Goal: Check status: Check status

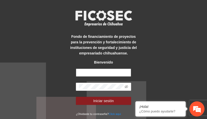
click at [106, 72] on input "text" at bounding box center [103, 72] width 55 height 8
type input "**********"
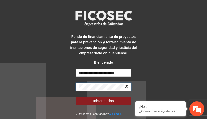
click at [126, 86] on icon "eye-invisible" at bounding box center [127, 86] width 4 height 3
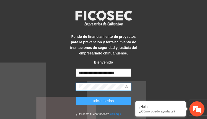
click at [97, 100] on span "Iniciar sesión" at bounding box center [103, 101] width 21 height 6
click at [103, 99] on span "Iniciar sesión" at bounding box center [103, 101] width 21 height 6
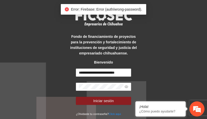
click at [148, 68] on div "**********" at bounding box center [103, 59] width 207 height 119
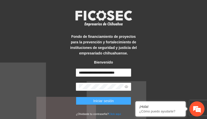
click at [105, 99] on span "Iniciar sesión" at bounding box center [103, 101] width 21 height 6
click at [104, 100] on span "Iniciar sesión" at bounding box center [103, 101] width 21 height 6
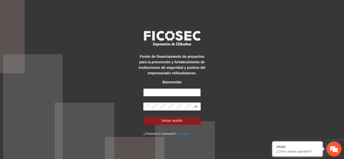
click at [183, 93] on input "text" at bounding box center [171, 93] width 57 height 8
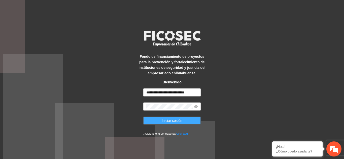
click at [176, 119] on span "Iniciar sesión" at bounding box center [172, 121] width 21 height 6
click at [196, 106] on icon "eye-invisible" at bounding box center [196, 106] width 4 height 3
click at [173, 119] on span "Iniciar sesión" at bounding box center [172, 121] width 21 height 6
click at [176, 119] on span "Iniciar sesión" at bounding box center [172, 121] width 21 height 6
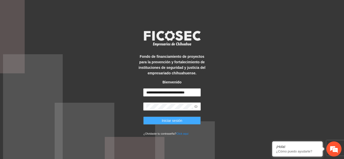
click at [176, 119] on span "Iniciar sesión" at bounding box center [172, 121] width 21 height 6
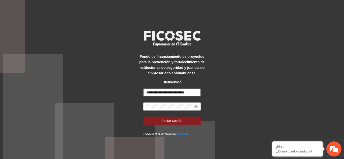
click at [197, 93] on input "**********" at bounding box center [171, 93] width 57 height 8
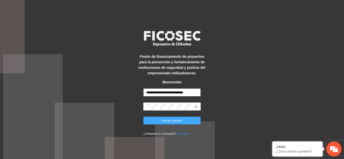
type input "**********"
click at [171, 119] on span "Iniciar sesión" at bounding box center [172, 121] width 21 height 6
click at [169, 119] on span "Iniciar sesión" at bounding box center [172, 121] width 21 height 6
click at [170, 119] on span "Iniciar sesión" at bounding box center [172, 121] width 21 height 6
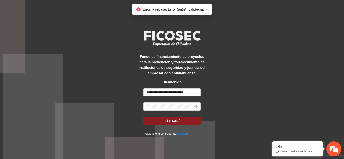
click at [207, 84] on div "**********" at bounding box center [172, 79] width 344 height 159
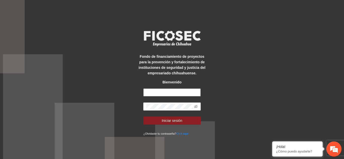
click at [191, 93] on input "text" at bounding box center [171, 93] width 57 height 8
type input "**********"
click at [196, 114] on form "**********" at bounding box center [171, 113] width 57 height 48
click at [195, 108] on icon "eye-invisible" at bounding box center [196, 106] width 4 height 3
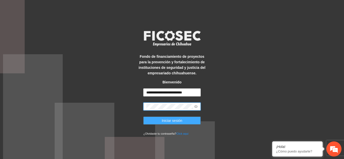
click at [174, 122] on span "Iniciar sesión" at bounding box center [172, 121] width 21 height 6
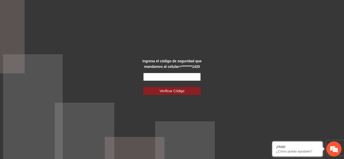
click at [174, 76] on input "text" at bounding box center [171, 77] width 57 height 8
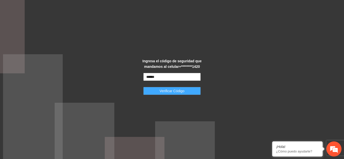
type input "******"
click at [175, 91] on span "Verificar Código" at bounding box center [172, 91] width 25 height 6
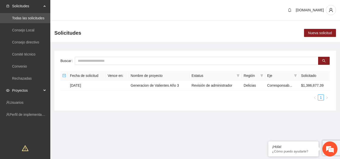
click at [28, 91] on span "Proyectos" at bounding box center [27, 91] width 30 height 10
click at [23, 102] on link "Activos" at bounding box center [17, 103] width 11 height 4
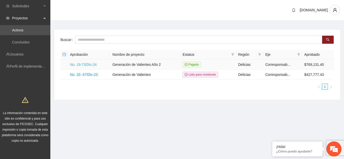
click at [87, 64] on link "No. 19-73/Dic-24" at bounding box center [83, 65] width 27 height 4
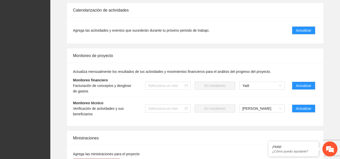
scroll to position [449, 0]
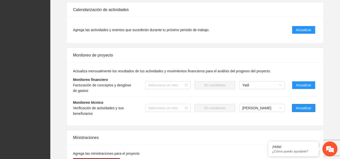
click at [304, 108] on span "Actualizar" at bounding box center [303, 108] width 15 height 6
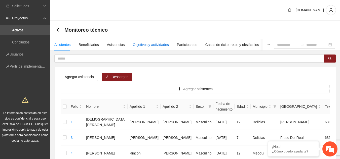
click at [153, 43] on div "Objetivos y actividades" at bounding box center [151, 45] width 36 height 6
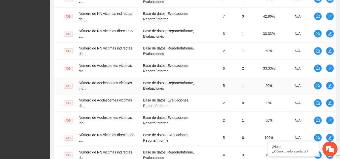
scroll to position [200, 0]
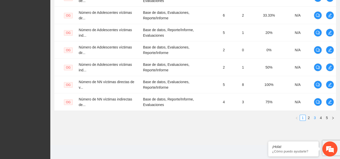
click at [315, 119] on link "3" at bounding box center [315, 118] width 6 height 6
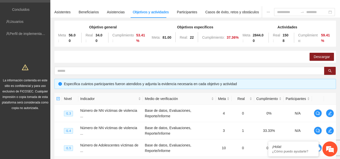
scroll to position [0, 0]
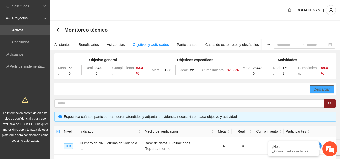
click at [319, 90] on span "Descargar" at bounding box center [322, 90] width 16 height 6
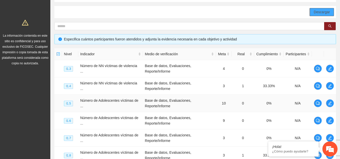
scroll to position [77, 0]
click at [330, 69] on icon "edit" at bounding box center [330, 69] width 4 height 4
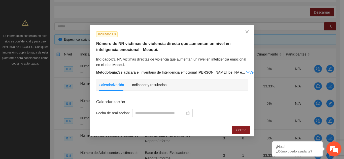
click at [247, 32] on icon "close" at bounding box center [246, 31] width 3 height 3
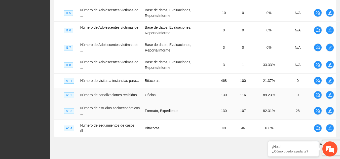
scroll to position [173, 0]
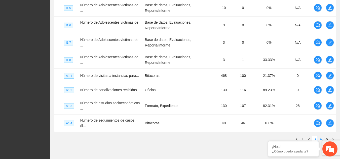
click at [321, 137] on link "4" at bounding box center [321, 139] width 6 height 6
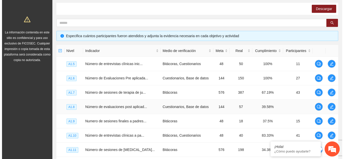
scroll to position [81, 0]
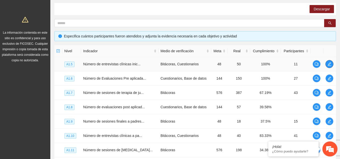
click at [330, 62] on icon "edit" at bounding box center [330, 64] width 4 height 4
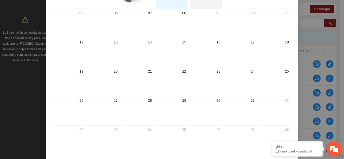
scroll to position [0, 0]
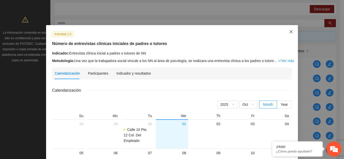
click at [289, 32] on icon "close" at bounding box center [290, 31] width 3 height 3
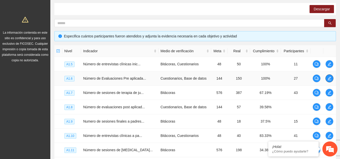
click at [329, 79] on icon "edit" at bounding box center [330, 79] width 4 height 4
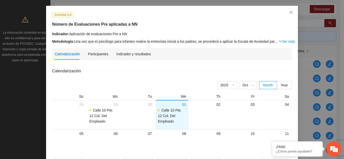
scroll to position [20, 0]
click at [250, 85] on span "Oct" at bounding box center [248, 85] width 12 height 8
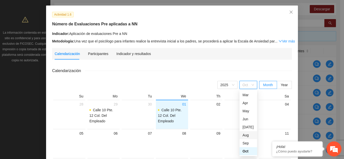
click at [245, 135] on div "Aug" at bounding box center [248, 136] width 12 height 6
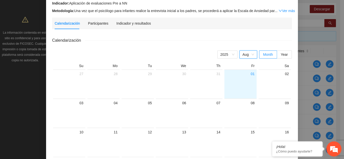
scroll to position [50, 0]
click at [283, 55] on span "Year" at bounding box center [284, 54] width 7 height 4
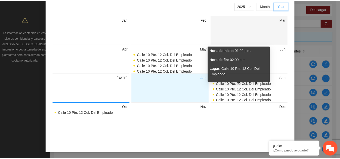
scroll to position [0, 0]
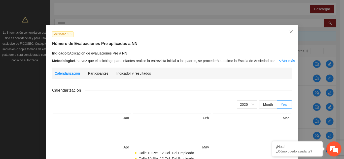
click at [289, 31] on icon "close" at bounding box center [291, 32] width 4 height 4
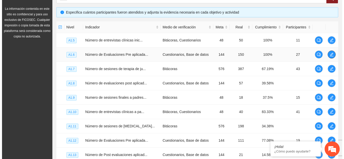
scroll to position [105, 0]
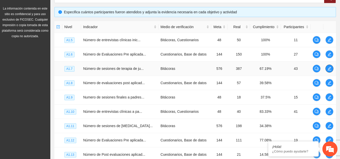
click at [330, 69] on icon "edit" at bounding box center [330, 69] width 4 height 4
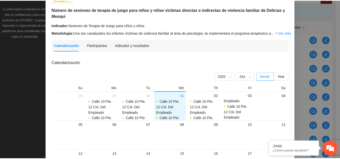
scroll to position [0, 0]
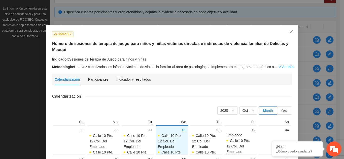
click at [289, 33] on icon "close" at bounding box center [291, 32] width 4 height 4
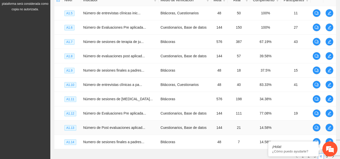
scroll to position [170, 0]
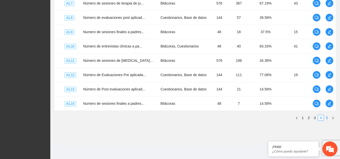
drag, startPoint x: 271, startPoint y: 121, endPoint x: 326, endPoint y: 119, distance: 55.7
click at [326, 119] on link "5" at bounding box center [327, 118] width 6 height 6
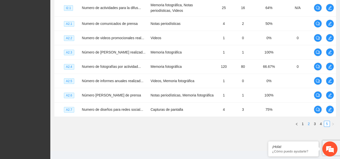
click at [308, 127] on link "2" at bounding box center [309, 124] width 6 height 6
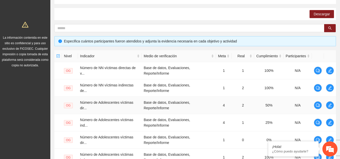
scroll to position [75, 0]
click at [283, 99] on td "50%" at bounding box center [268, 105] width 29 height 17
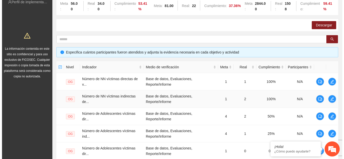
scroll to position [65, 0]
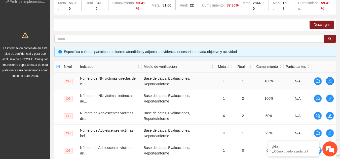
click at [329, 82] on icon "edit" at bounding box center [330, 81] width 4 height 4
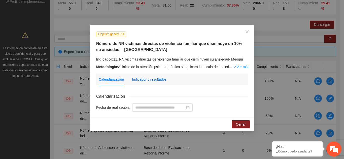
click at [156, 79] on div "Indicador y resultados" at bounding box center [149, 80] width 34 height 6
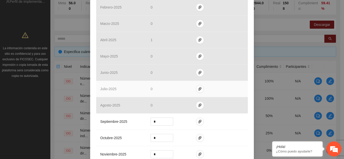
scroll to position [223, 0]
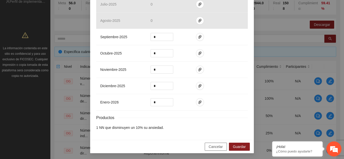
click at [217, 146] on span "Cancelar" at bounding box center [216, 147] width 14 height 6
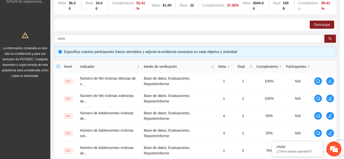
scroll to position [198, 0]
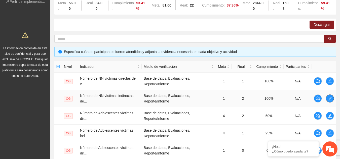
click at [330, 99] on icon "edit" at bounding box center [330, 99] width 4 height 4
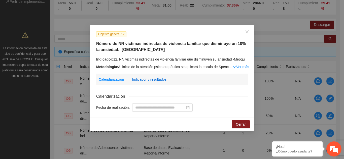
click at [157, 79] on div "Indicador y resultados" at bounding box center [149, 80] width 34 height 6
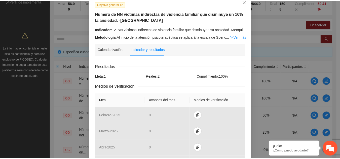
scroll to position [29, 0]
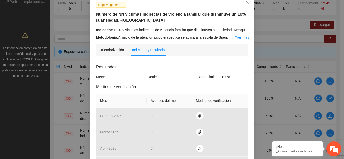
click at [245, 3] on icon "close" at bounding box center [246, 2] width 3 height 3
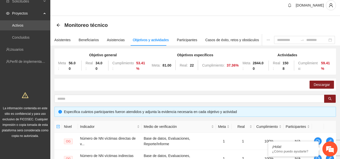
scroll to position [0, 0]
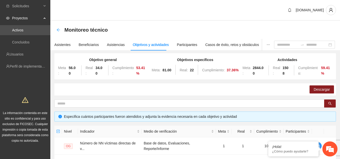
click at [59, 30] on icon "arrow-left" at bounding box center [58, 30] width 4 height 4
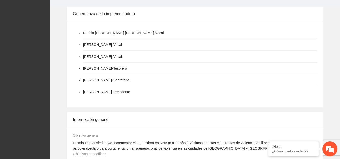
scroll to position [206, 0]
click at [204, 86] on li "Carmen Leticia García Fernandez - Presidente" at bounding box center [200, 92] width 234 height 12
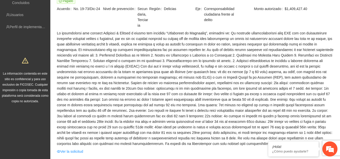
scroll to position [0, 0]
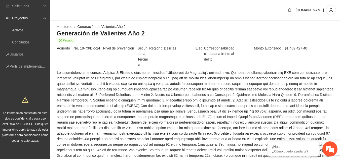
click at [45, 17] on div "Proyectos" at bounding box center [25, 18] width 50 height 10
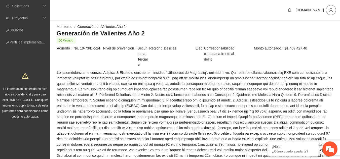
click at [331, 11] on icon "user" at bounding box center [331, 10] width 5 height 5
click at [316, 28] on span "Cerrar sesión" at bounding box center [318, 29] width 32 height 6
